Goal: Task Accomplishment & Management: Complete application form

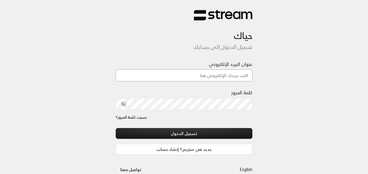
click at [236, 75] on input "عنوان البريد الإلكتروني" at bounding box center [184, 75] width 137 height 12
type input "[EMAIL_ADDRESS][DOMAIN_NAME]"
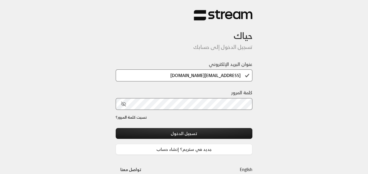
click at [152, 124] on div at bounding box center [200, 143] width 120 height 67
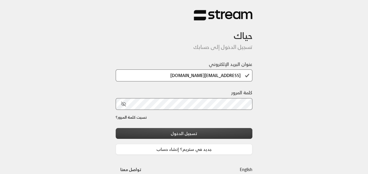
click at [198, 132] on button "تسجيل الدخول" at bounding box center [184, 133] width 137 height 11
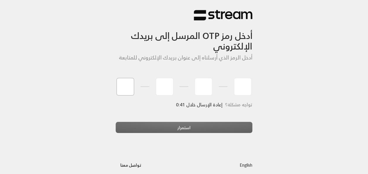
type input "3"
type input "5"
type input "2"
type input "9"
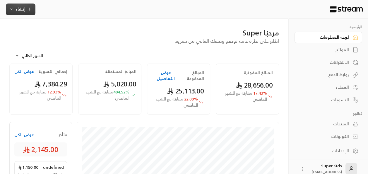
click at [28, 12] on span "إنشاء" at bounding box center [20, 8] width 23 height 7
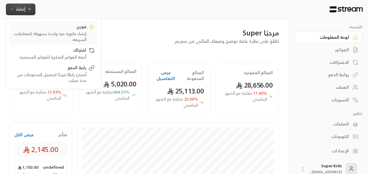
click at [80, 31] on div "إنشاء فاتورة مرة واحدة بسهولة للمعاملات السريعة." at bounding box center [50, 37] width 74 height 12
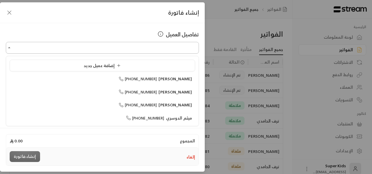
click at [170, 46] on input "اختر العميل" at bounding box center [102, 48] width 193 height 10
click at [141, 50] on input "اختر العميل" at bounding box center [102, 48] width 193 height 10
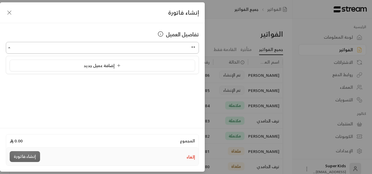
type input "*"
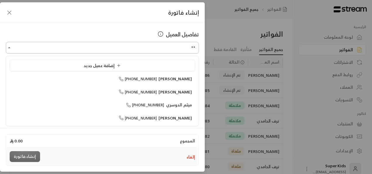
type input "*"
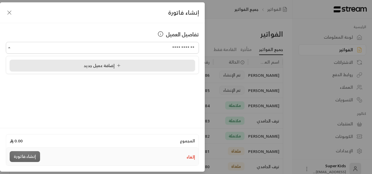
click at [126, 63] on div "إضافة عميل جديد" at bounding box center [102, 65] width 179 height 6
type input "**********"
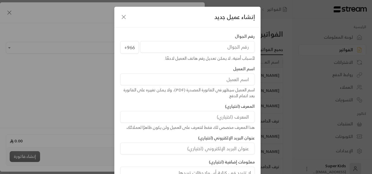
click at [233, 50] on input "tel" at bounding box center [197, 47] width 115 height 12
type input "570002126"
click at [233, 80] on input at bounding box center [187, 79] width 135 height 12
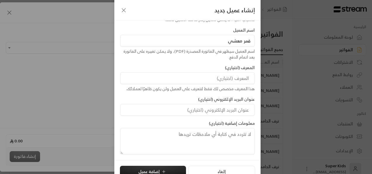
scroll to position [47, 0]
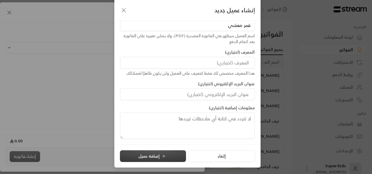
type input "قمر معشي"
click at [164, 154] on icon "submit" at bounding box center [163, 156] width 5 height 5
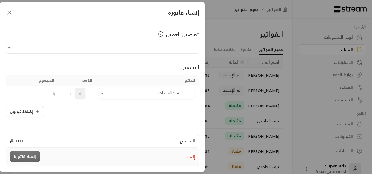
type input "**********"
click at [105, 94] on icon "Open" at bounding box center [102, 93] width 6 height 6
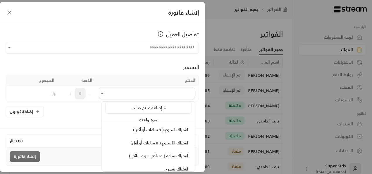
scroll to position [4, 0]
click at [173, 142] on span "اشتراك الأسبوع ( 8 ساعات أو أقل)" at bounding box center [159, 141] width 58 height 7
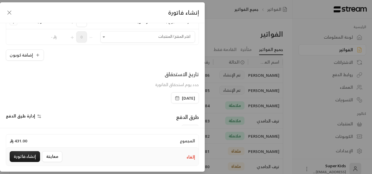
scroll to position [67, 0]
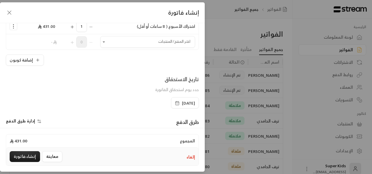
click at [182, 101] on span "[DATE]" at bounding box center [188, 103] width 13 height 6
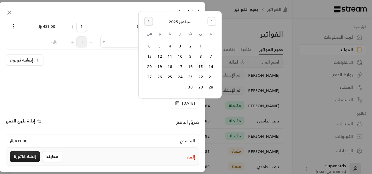
click at [149, 21] on icon "Go to the Previous Month" at bounding box center [149, 21] width 4 height 4
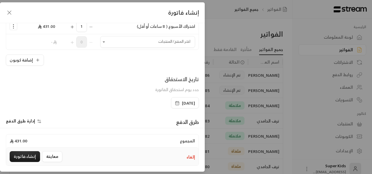
click at [100, 13] on div "إنشاء فاتورة" at bounding box center [102, 12] width 205 height 21
click at [10, 13] on icon "button" at bounding box center [10, 13] width 4 height 4
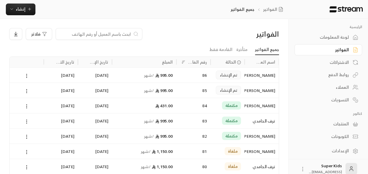
click at [345, 38] on div "لوحة المعلومات" at bounding box center [325, 37] width 47 height 6
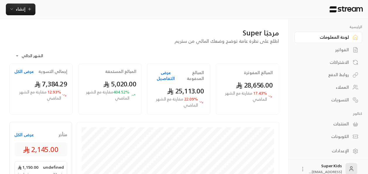
click at [23, 135] on button "عرض الكل" at bounding box center [24, 135] width 20 height 6
